Goal: Use online tool/utility: Use online tool/utility

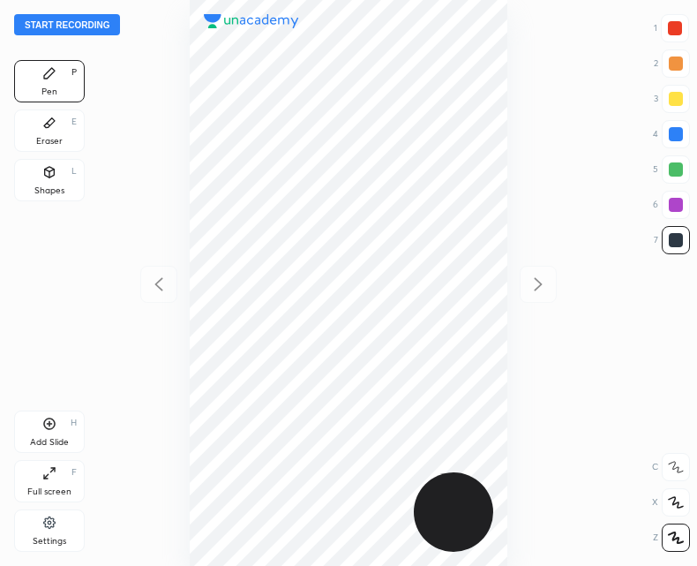
scroll to position [566, 415]
click at [43, 439] on div "Add Slide" at bounding box center [49, 442] width 39 height 9
click at [162, 287] on icon at bounding box center [158, 284] width 21 height 21
click at [538, 276] on icon at bounding box center [538, 284] width 21 height 21
click at [149, 295] on div at bounding box center [158, 284] width 37 height 37
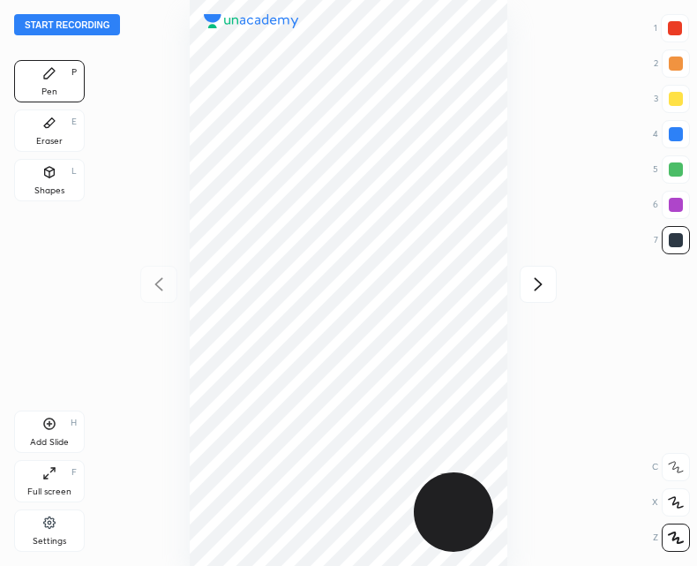
click at [538, 290] on icon at bounding box center [538, 284] width 21 height 21
click at [161, 304] on div at bounding box center [348, 283] width 415 height 566
click at [165, 281] on icon at bounding box center [158, 284] width 21 height 21
click at [538, 271] on div at bounding box center [538, 284] width 37 height 37
click at [172, 285] on div at bounding box center [158, 284] width 37 height 37
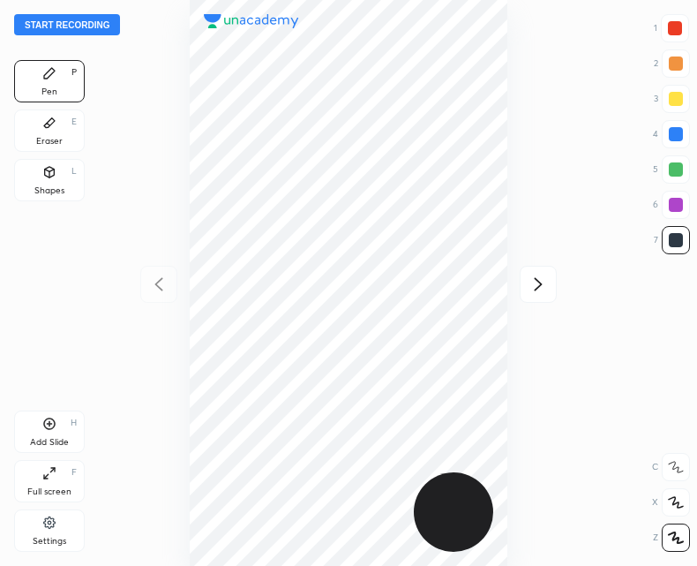
click at [538, 282] on icon at bounding box center [539, 283] width 8 height 13
click at [161, 290] on icon at bounding box center [158, 284] width 21 height 21
click at [534, 267] on div at bounding box center [538, 284] width 37 height 37
click at [162, 285] on icon at bounding box center [158, 284] width 21 height 21
click at [48, 430] on icon at bounding box center [49, 424] width 14 height 14
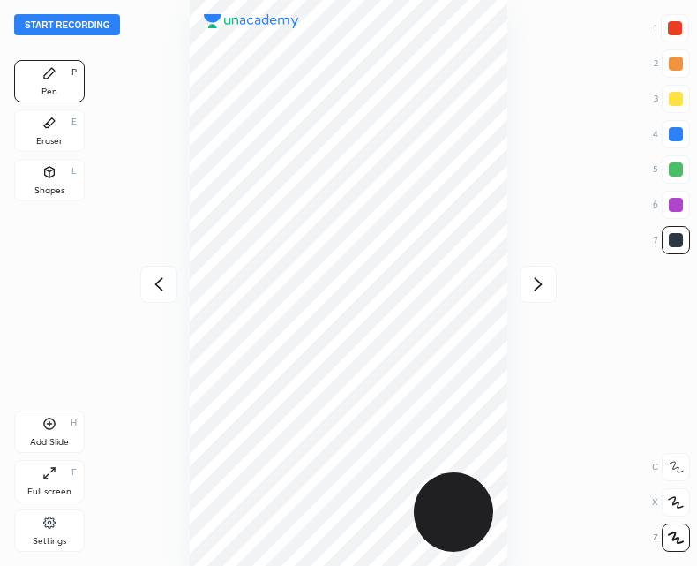
click at [172, 271] on div at bounding box center [158, 284] width 37 height 37
click at [531, 290] on icon at bounding box center [538, 284] width 21 height 21
click at [173, 284] on div at bounding box center [158, 284] width 37 height 37
click at [535, 291] on icon at bounding box center [538, 284] width 21 height 21
click at [151, 284] on icon at bounding box center [158, 284] width 21 height 21
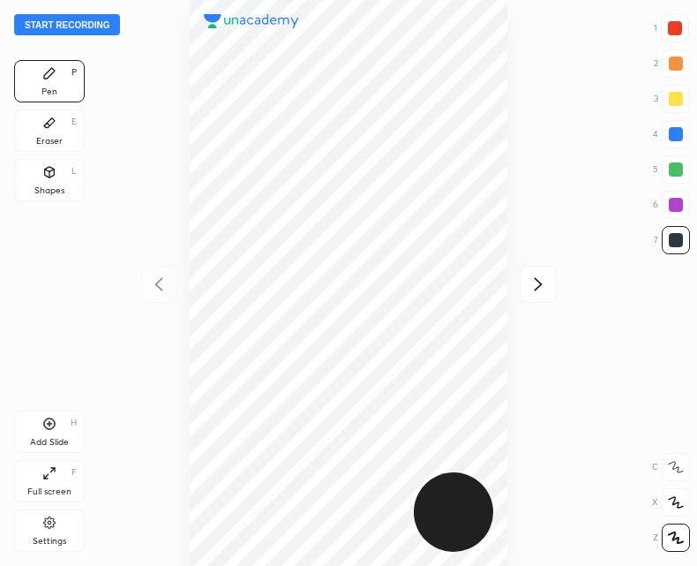
click at [513, 296] on div at bounding box center [348, 283] width 415 height 566
click at [532, 288] on icon at bounding box center [538, 284] width 21 height 21
click at [155, 281] on icon at bounding box center [158, 284] width 21 height 21
click at [531, 279] on icon at bounding box center [538, 284] width 21 height 21
click at [168, 282] on icon at bounding box center [158, 284] width 21 height 21
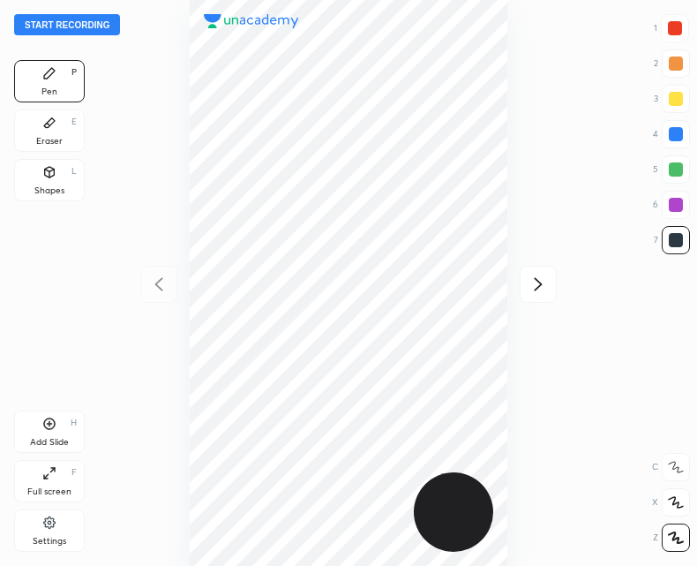
click at [540, 276] on icon at bounding box center [538, 284] width 21 height 21
click at [167, 282] on icon at bounding box center [158, 284] width 21 height 21
click at [528, 302] on div at bounding box center [538, 284] width 37 height 37
click at [152, 305] on div at bounding box center [348, 283] width 415 height 566
click at [163, 286] on icon at bounding box center [158, 284] width 21 height 21
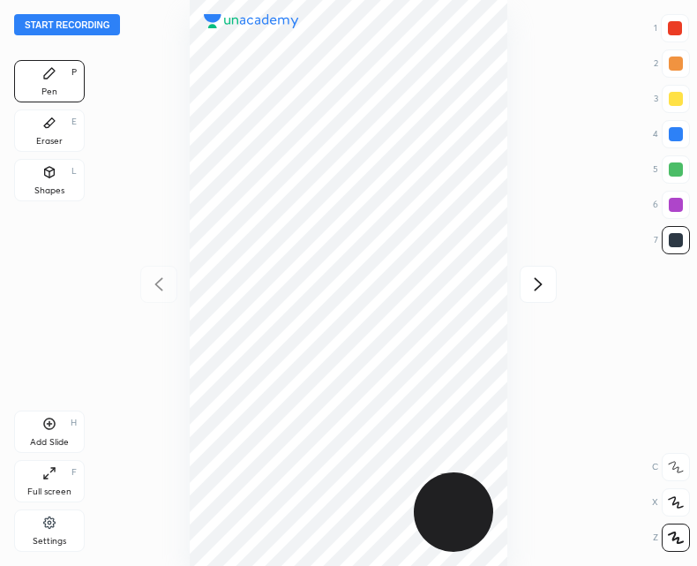
click at [537, 283] on icon at bounding box center [538, 284] width 21 height 21
click at [157, 282] on icon at bounding box center [158, 284] width 21 height 21
click at [544, 272] on div at bounding box center [538, 284] width 37 height 37
click at [137, 282] on div "Start recording 1 2 3 4 5 6 7 R O A L C X Z Erase all C X Z Pen P Eraser E Shap…" at bounding box center [348, 283] width 697 height 566
click at [169, 274] on icon at bounding box center [158, 284] width 21 height 21
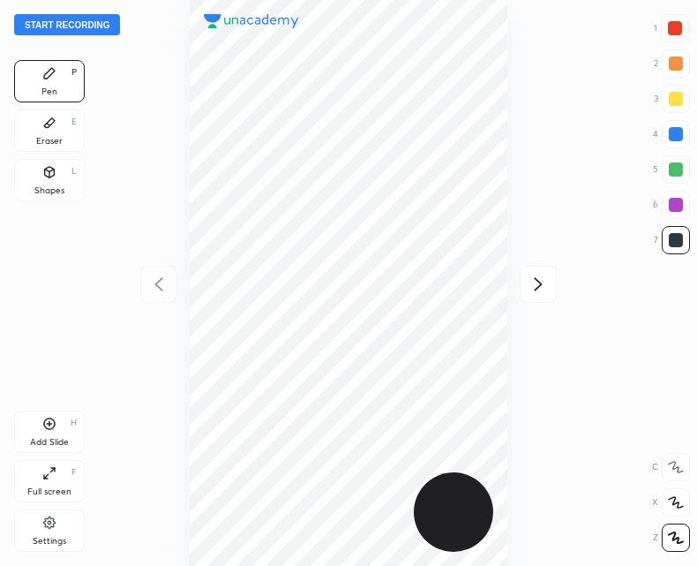
click at [554, 278] on div at bounding box center [538, 284] width 37 height 37
click at [153, 281] on icon at bounding box center [158, 284] width 21 height 21
click at [525, 287] on div at bounding box center [538, 284] width 37 height 37
click at [165, 284] on icon at bounding box center [158, 284] width 21 height 21
click at [515, 302] on div at bounding box center [348, 283] width 415 height 566
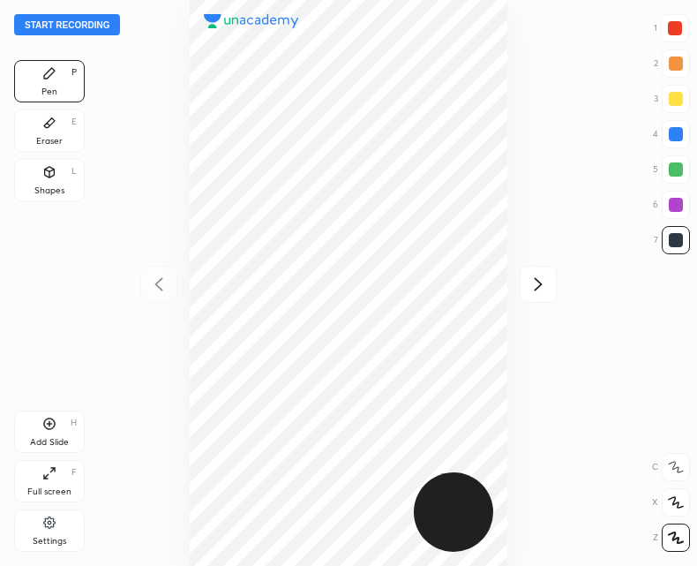
click at [537, 290] on icon at bounding box center [538, 284] width 21 height 21
click at [166, 285] on icon at bounding box center [158, 284] width 21 height 21
click at [531, 297] on div at bounding box center [538, 284] width 37 height 37
click at [128, 297] on div "Start recording 1 2 3 4 5 6 7 R O A L C X Z Erase all C X Z Pen P Eraser E Shap…" at bounding box center [348, 283] width 697 height 566
click at [146, 293] on div at bounding box center [158, 284] width 37 height 37
